Goal: Task Accomplishment & Management: Manage account settings

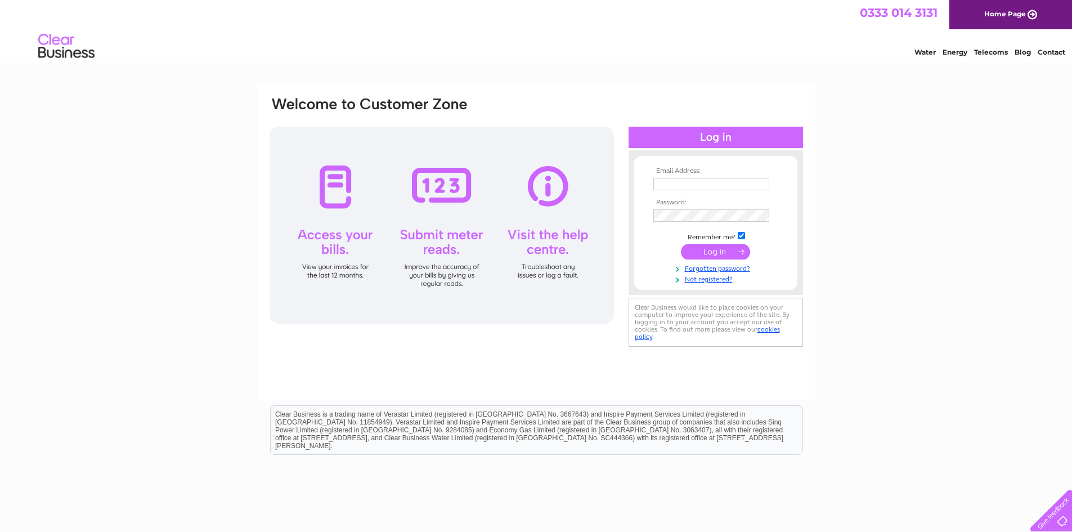
click at [663, 182] on input "text" at bounding box center [711, 184] width 116 height 12
type input "djchambers@btconnect.com"
click at [714, 249] on input "submit" at bounding box center [715, 252] width 69 height 16
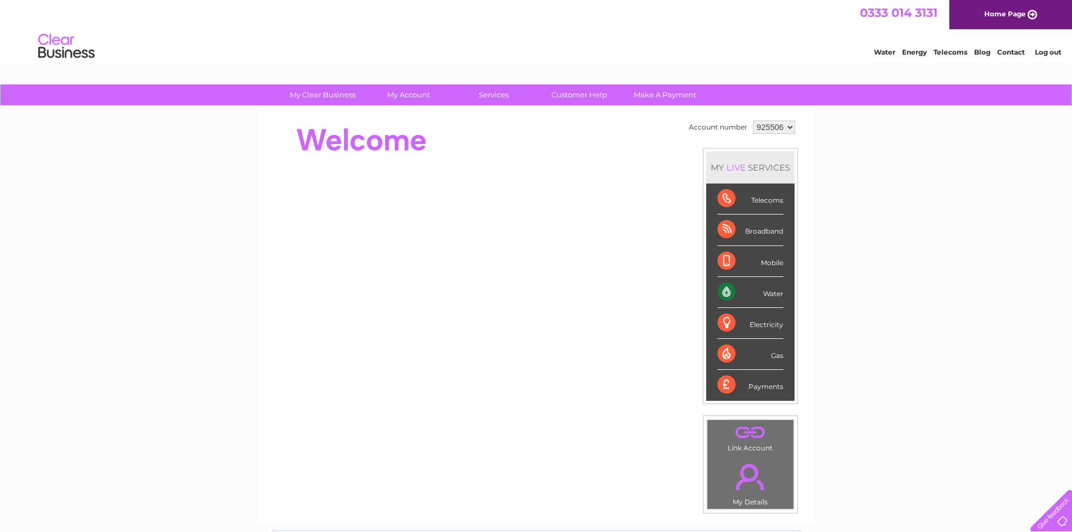
click at [730, 291] on div "Water" at bounding box center [750, 292] width 66 height 31
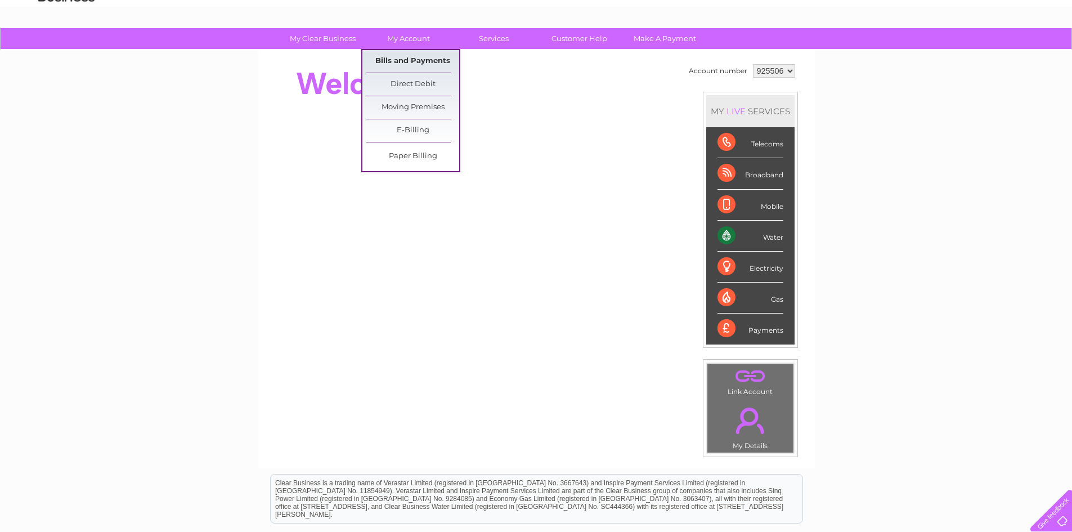
click at [415, 61] on link "Bills and Payments" at bounding box center [412, 61] width 93 height 23
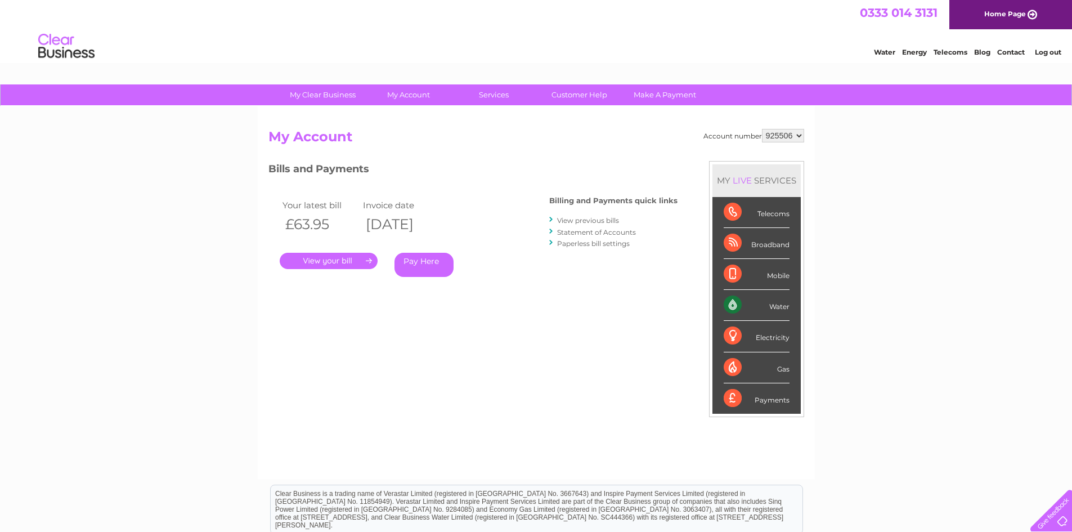
click at [355, 260] on link "." at bounding box center [329, 261] width 98 height 16
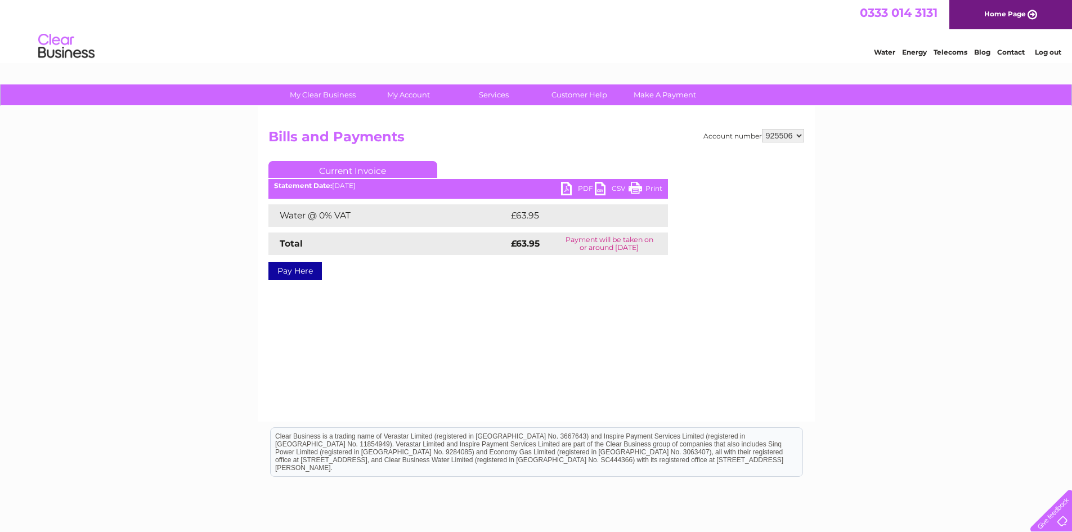
click at [598, 188] on link "CSV" at bounding box center [612, 190] width 34 height 16
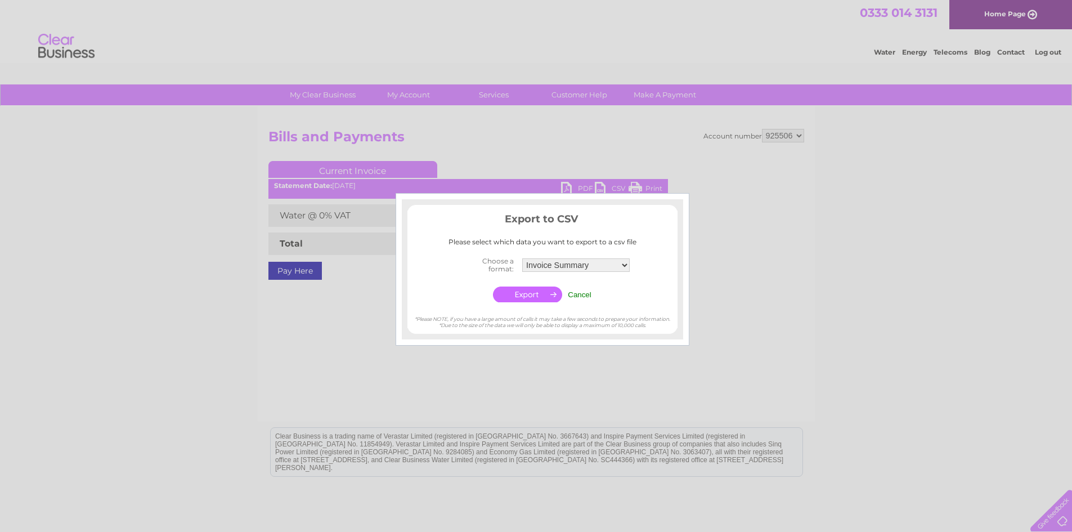
click at [638, 186] on div at bounding box center [536, 266] width 1072 height 532
click at [583, 295] on input "Cancel" at bounding box center [580, 294] width 24 height 8
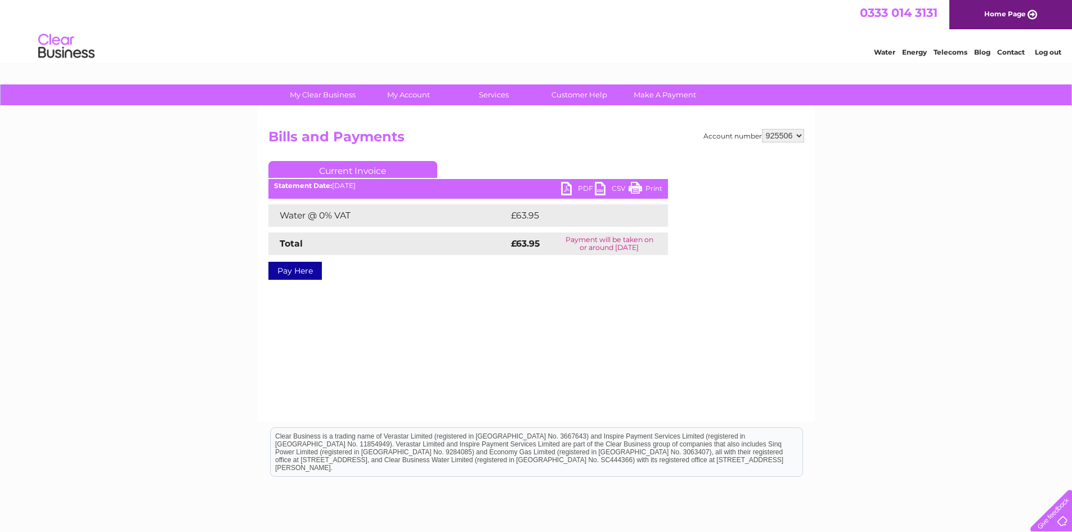
click at [639, 188] on link "Print" at bounding box center [645, 190] width 34 height 16
click at [356, 170] on link "Current Invoice" at bounding box center [352, 169] width 169 height 17
click at [563, 190] on link "PDF" at bounding box center [578, 190] width 34 height 16
